Goal: Information Seeking & Learning: Learn about a topic

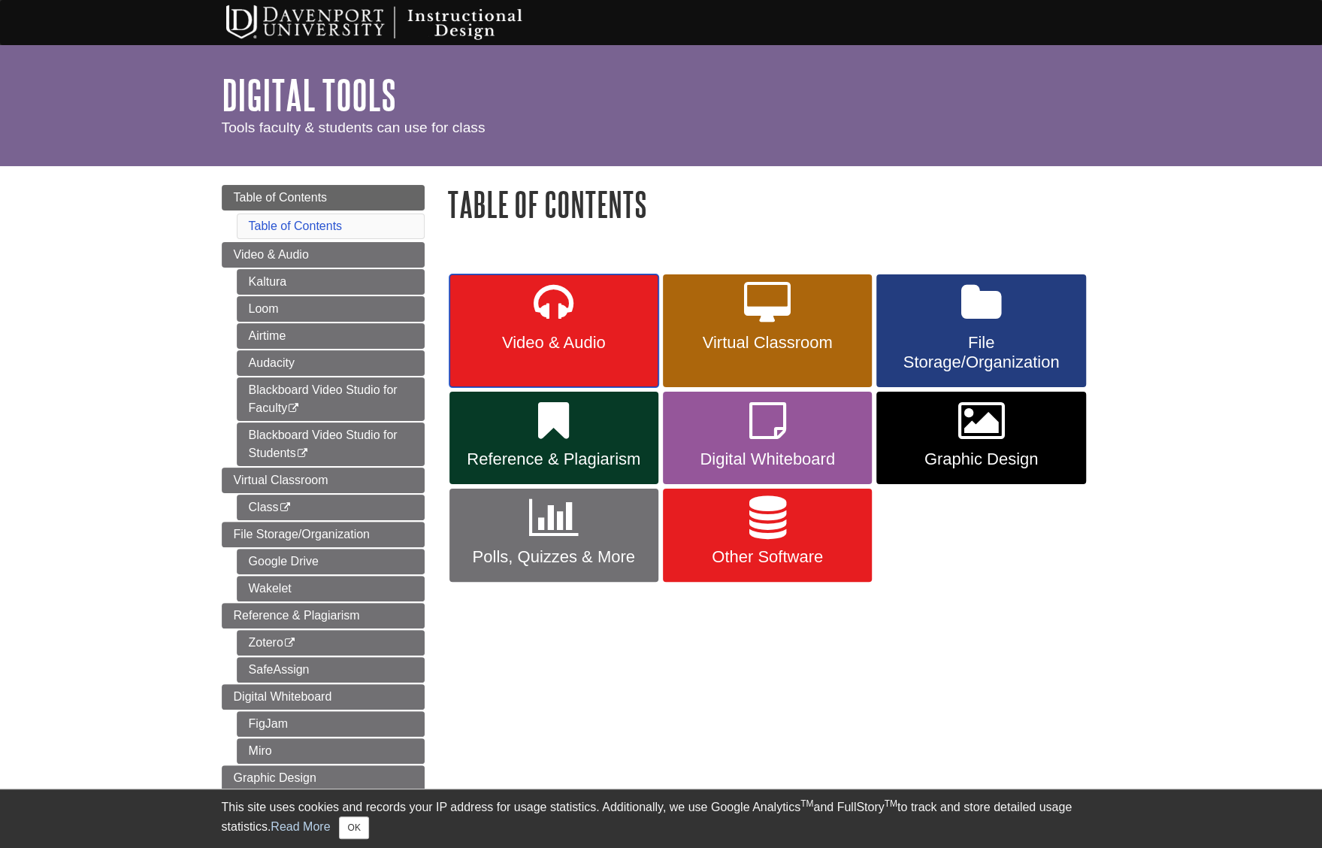
click at [547, 328] on link "Video & Audio" at bounding box center [553, 330] width 209 height 113
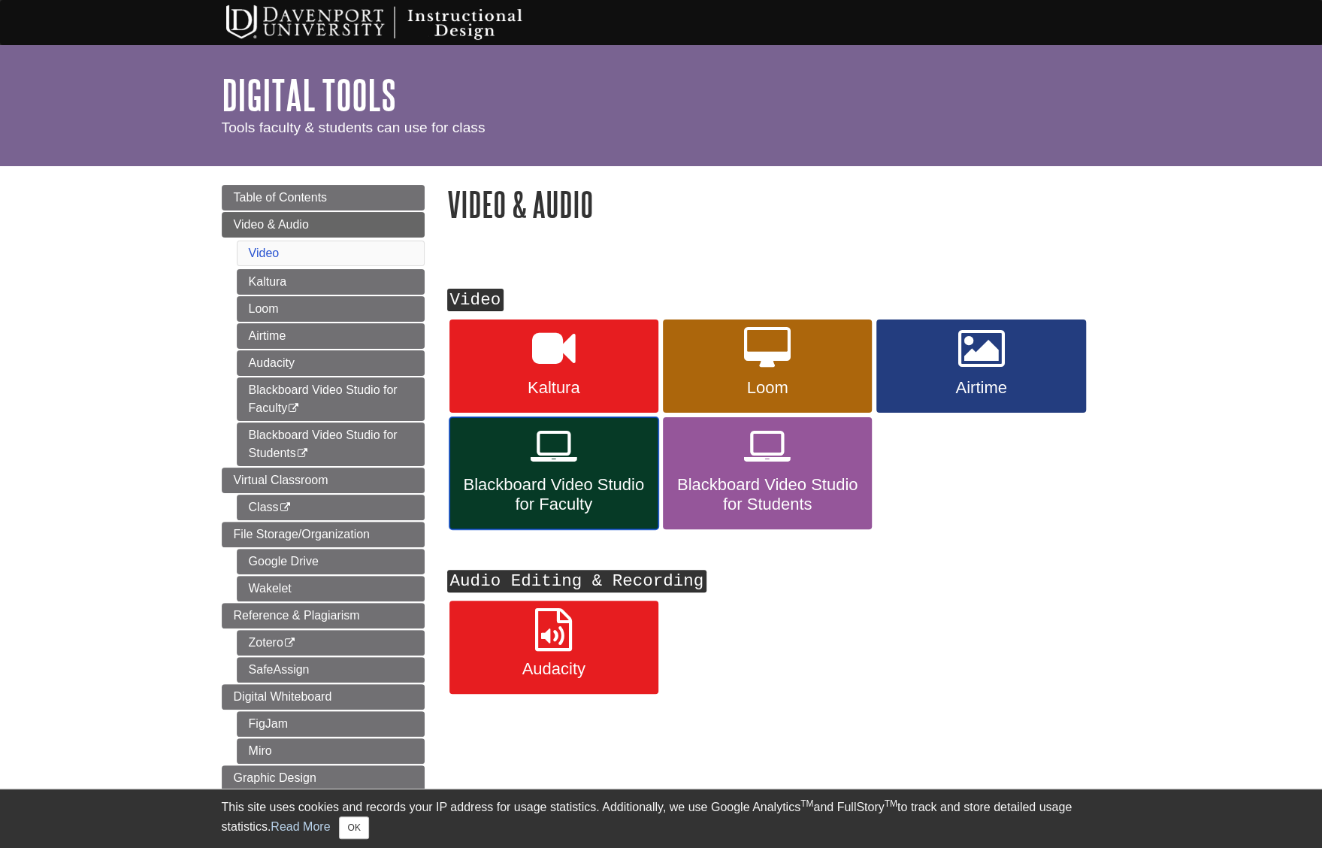
click at [541, 482] on span "Blackboard Video Studio for Faculty" at bounding box center [554, 494] width 186 height 39
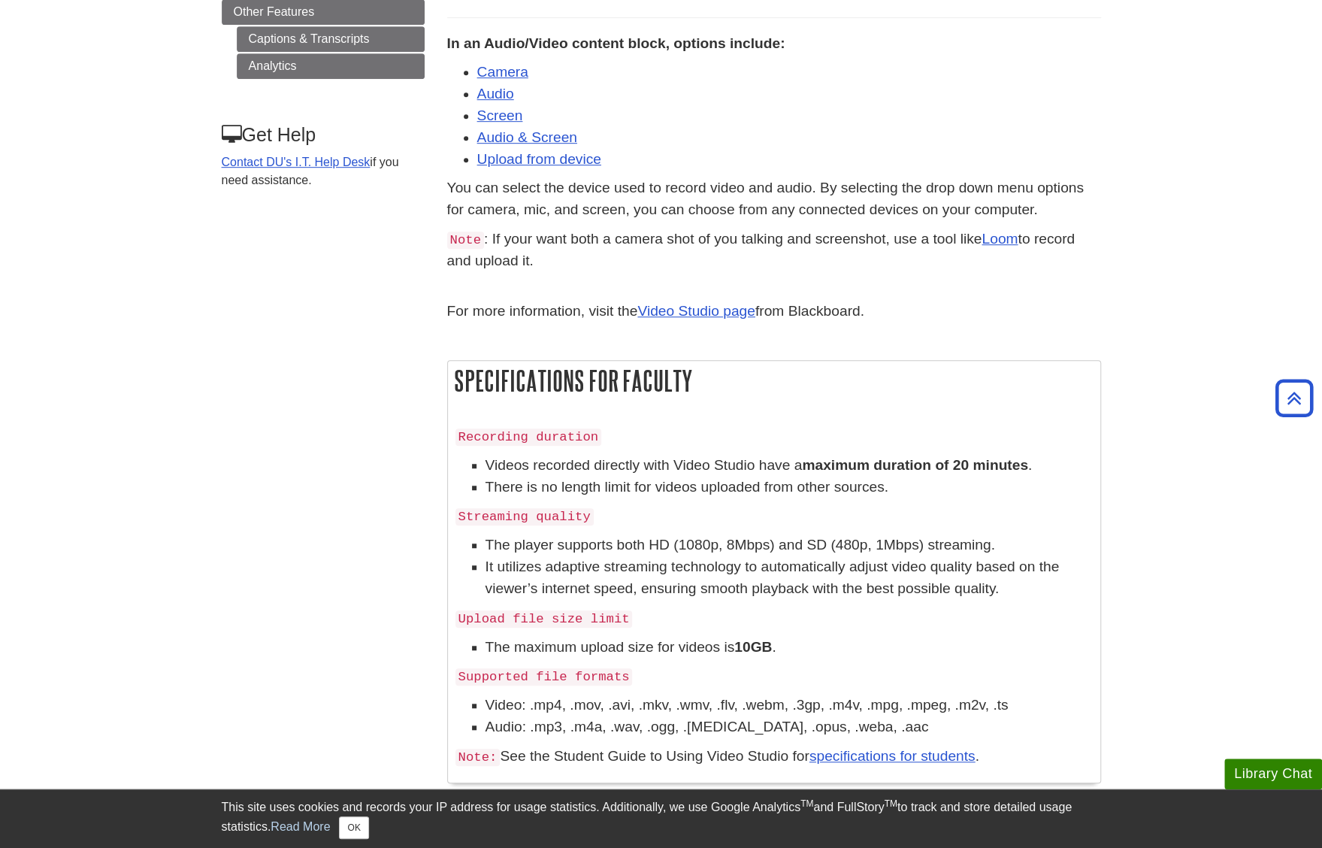
scroll to position [539, 0]
click at [1003, 237] on link "Loom" at bounding box center [999, 237] width 36 height 16
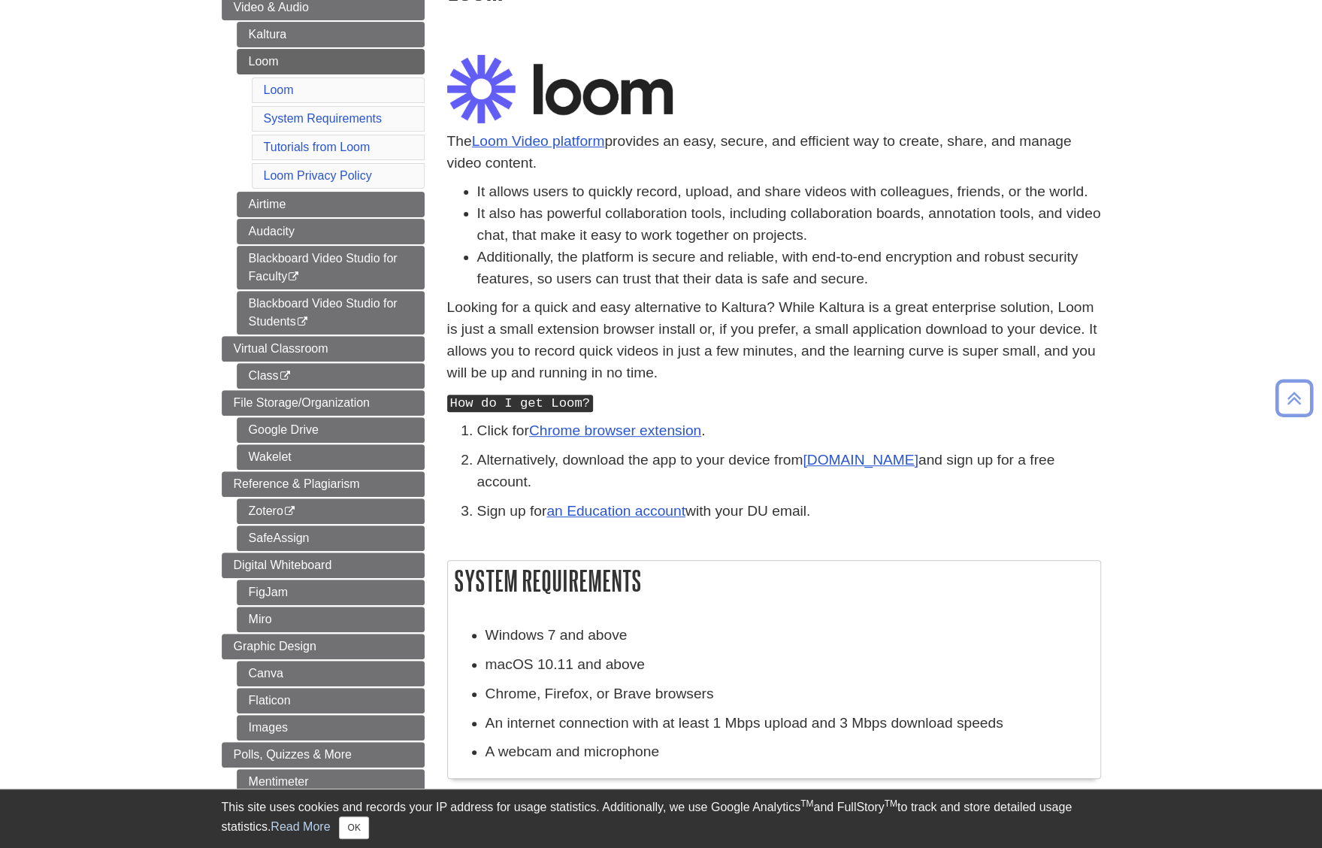
scroll to position [225, 0]
